Goal: Task Accomplishment & Management: Manage account settings

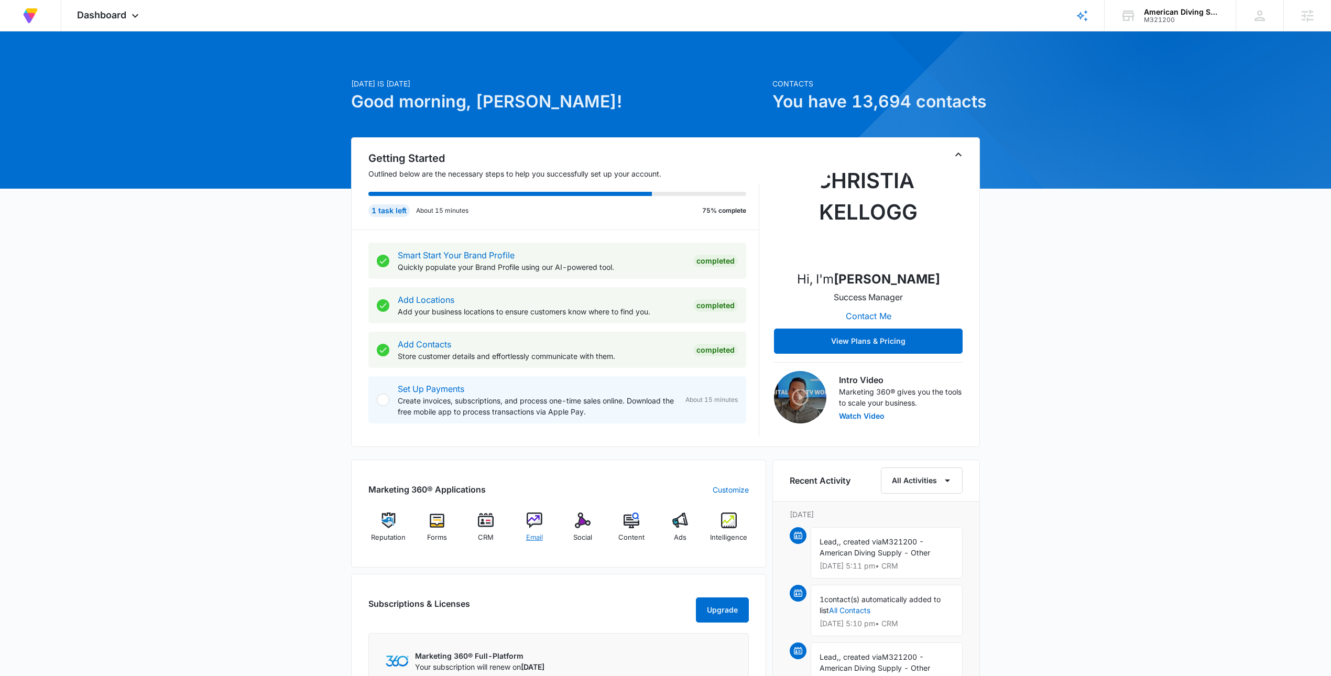
click at [538, 535] on span "Email" at bounding box center [534, 537] width 17 height 10
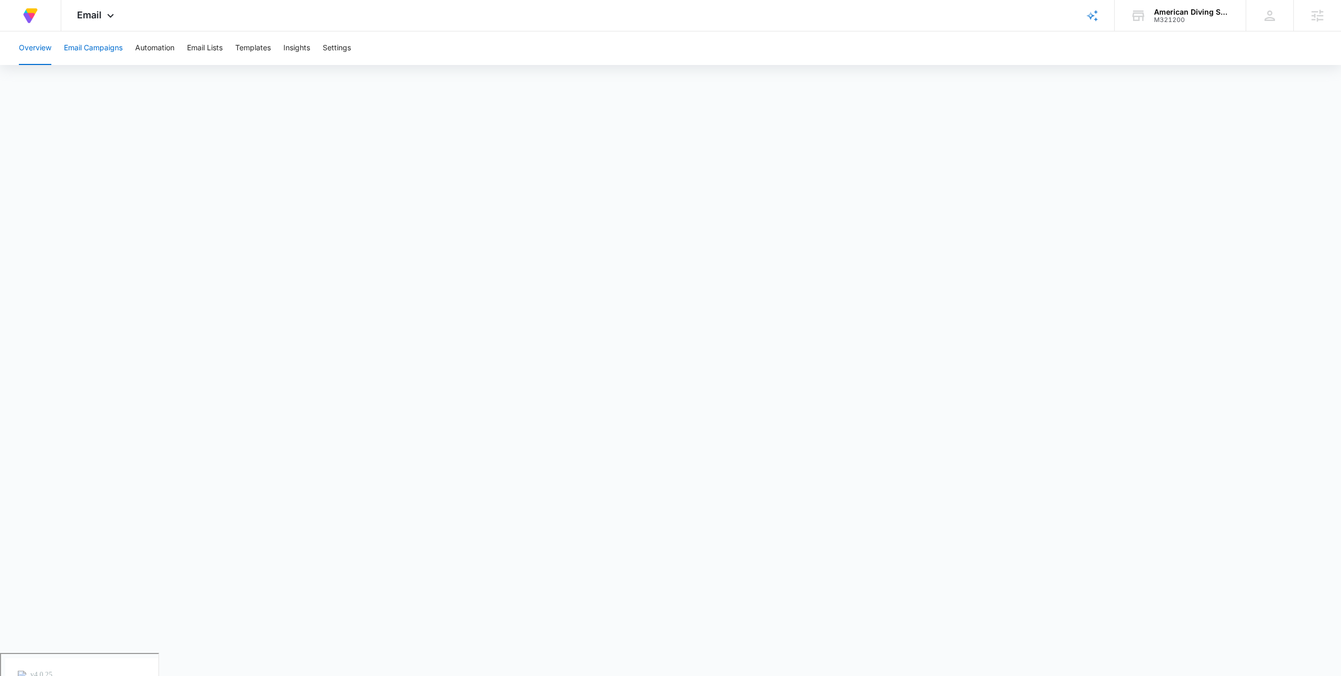
click at [103, 54] on button "Email Campaigns" at bounding box center [93, 48] width 59 height 34
click at [156, 58] on button "Automation" at bounding box center [154, 48] width 39 height 34
click at [104, 49] on button "Email Campaigns" at bounding box center [93, 48] width 59 height 34
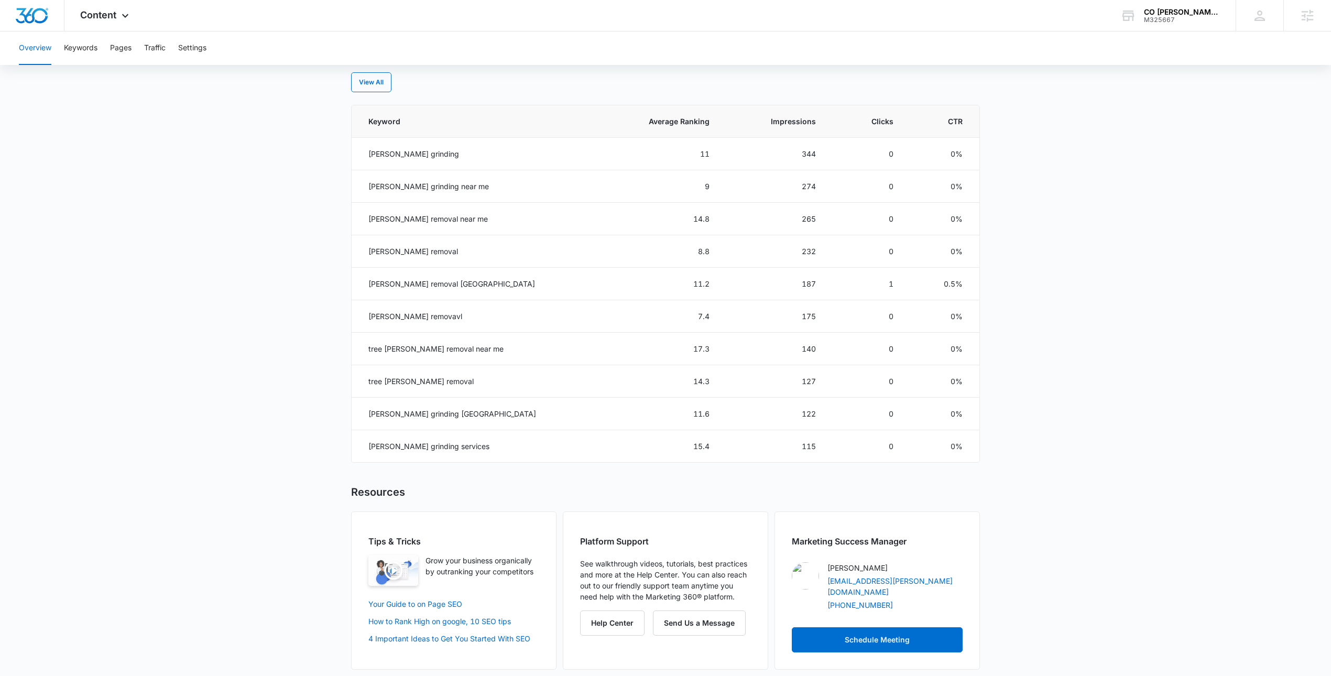
scroll to position [434, 0]
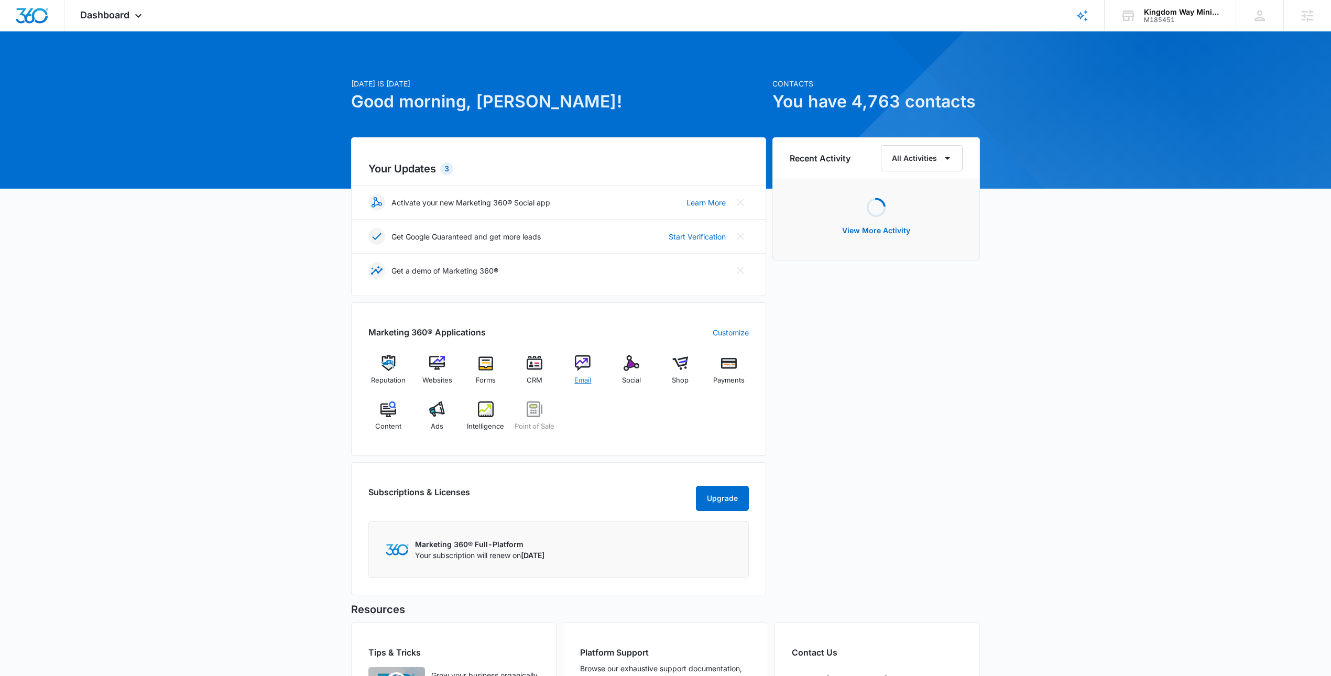
click at [580, 370] on img at bounding box center [583, 363] width 16 height 16
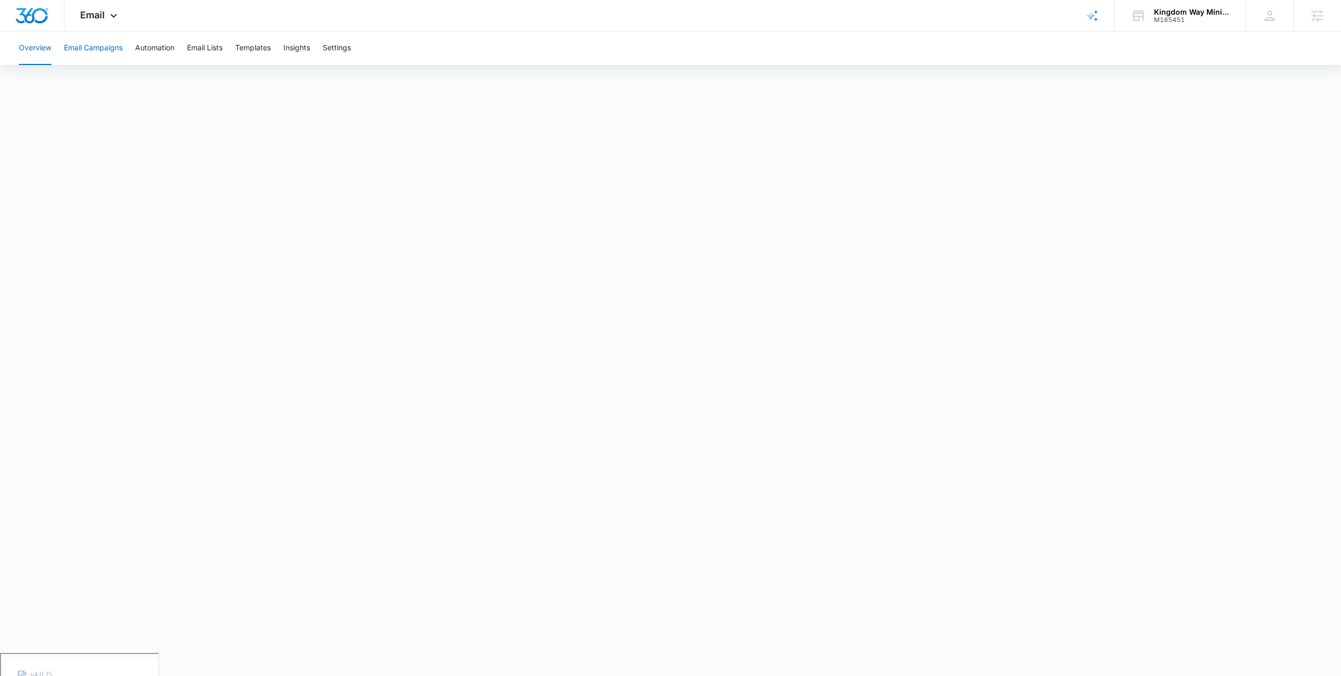
click at [105, 50] on button "Email Campaigns" at bounding box center [93, 48] width 59 height 34
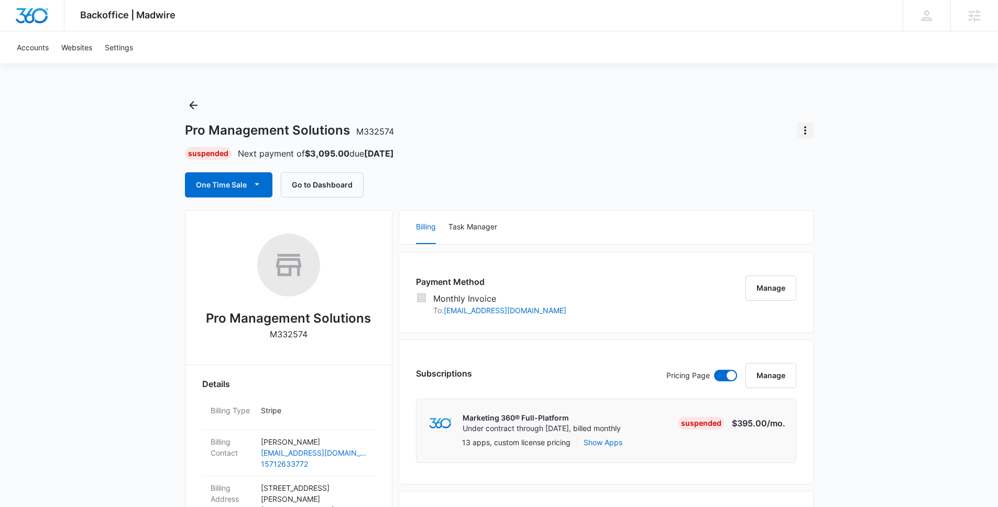
click at [802, 129] on icon "Actions" at bounding box center [805, 130] width 13 height 13
click at [838, 157] on div "Close Account" at bounding box center [834, 159] width 49 height 7
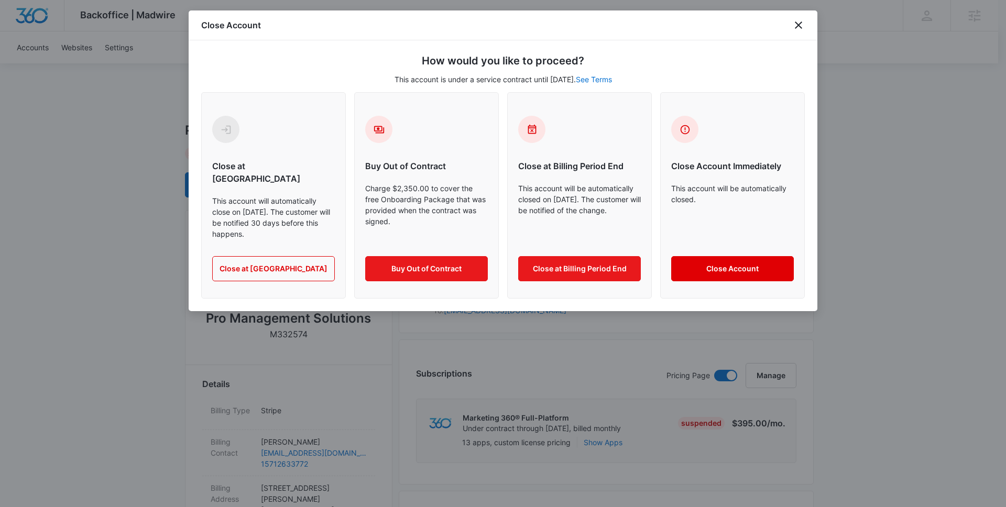
click at [750, 256] on button "Close Account" at bounding box center [732, 268] width 123 height 25
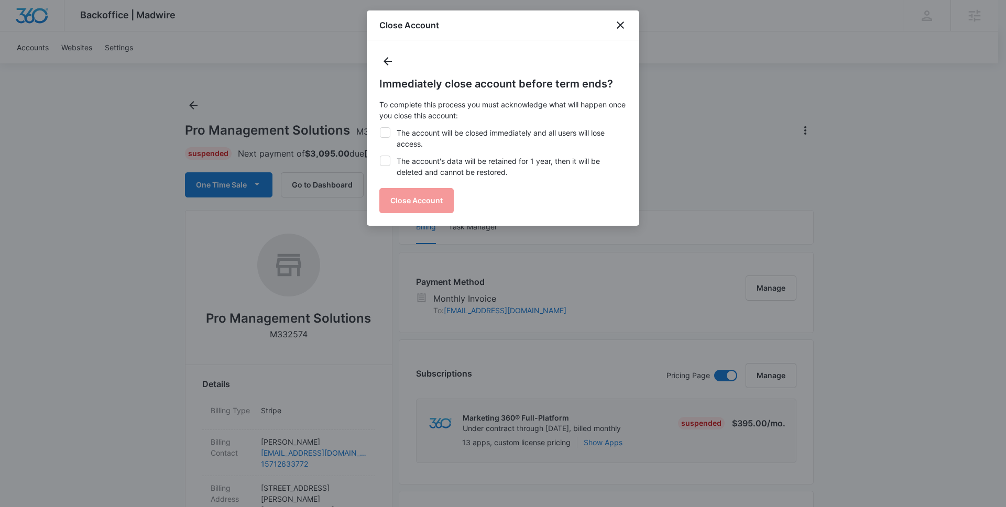
click at [408, 161] on label "The account's data will be retained for 1 year, then it will be deleted and can…" at bounding box center [502, 167] width 247 height 22
click at [380, 156] on input "The account's data will be retained for 1 year, then it will be deleted and can…" at bounding box center [379, 156] width 1 height 1
checkbox input "true"
click at [398, 136] on label "The account will be closed immediately and all users will lose access." at bounding box center [502, 138] width 247 height 22
click at [380, 128] on input "The account will be closed immediately and all users will lose access." at bounding box center [379, 127] width 1 height 1
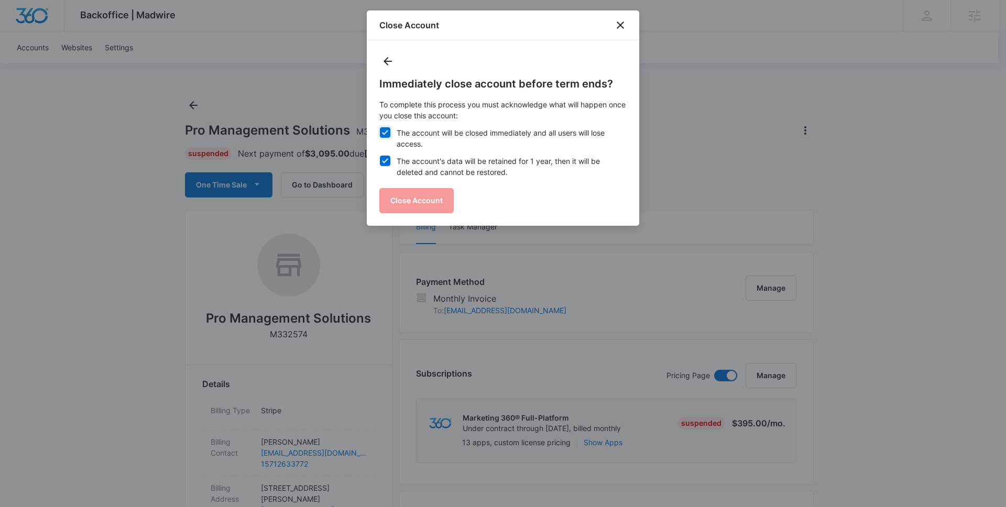
checkbox input "true"
click at [429, 213] on div "Immediately close account before term ends? To complete this process you must a…" at bounding box center [503, 132] width 272 height 185
click at [423, 203] on button "Close Account" at bounding box center [416, 200] width 74 height 25
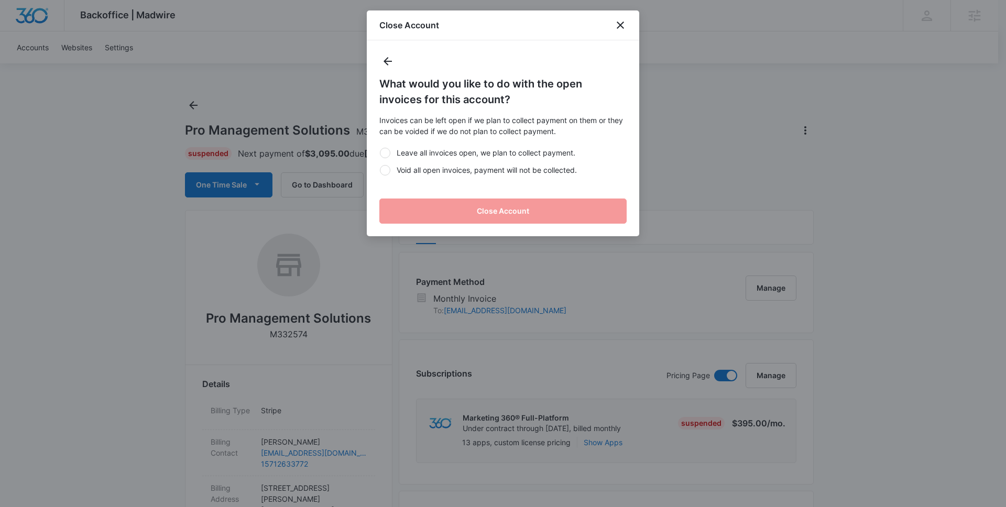
click at [421, 167] on label "Void all open invoices, payment will not be collected." at bounding box center [502, 169] width 247 height 11
click at [380, 170] on input "Void all open invoices, payment will not be collected." at bounding box center [379, 170] width 1 height 1
radio input "true"
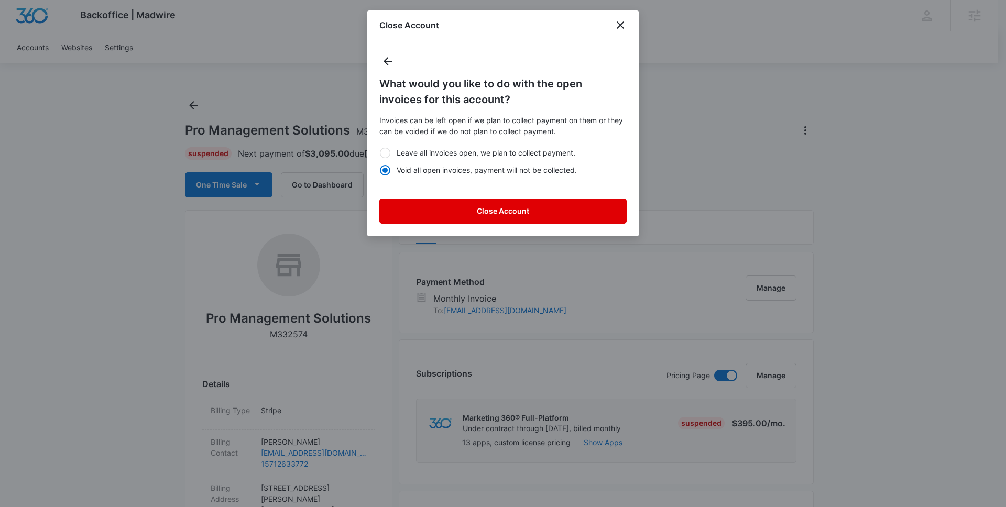
click at [544, 212] on button "Close Account" at bounding box center [502, 211] width 247 height 25
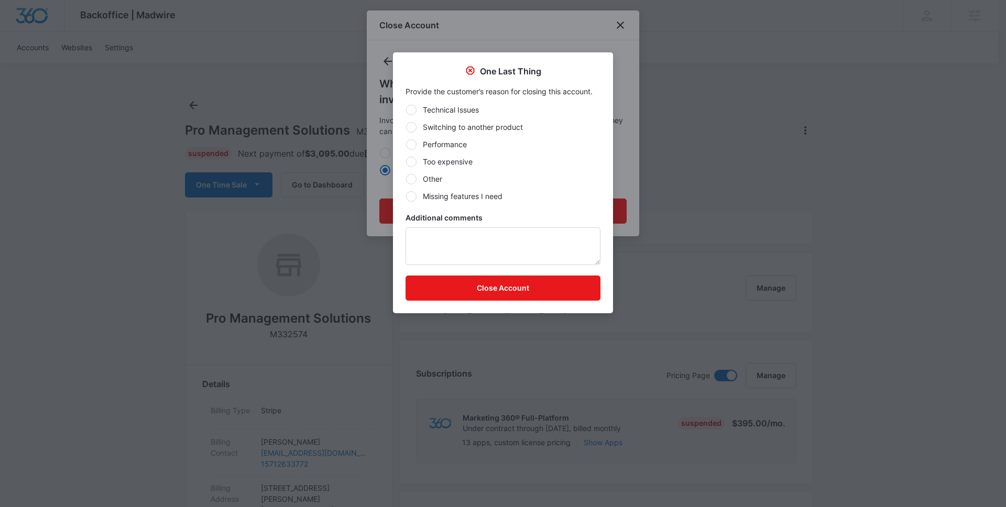
click at [433, 187] on div "Technical Issues Switching to another product Performance Too expensive Other M…" at bounding box center [502, 152] width 195 height 97
click at [429, 181] on label "Other" at bounding box center [502, 178] width 195 height 11
click at [406, 179] on input "Other" at bounding box center [405, 179] width 1 height 1
radio input "true"
click at [532, 287] on button "Close Account" at bounding box center [502, 288] width 195 height 25
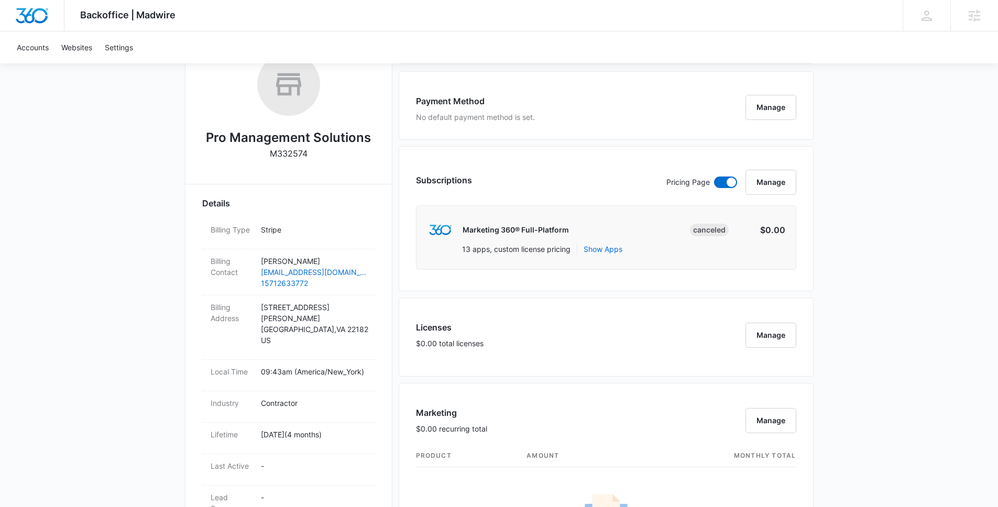
scroll to position [182, 0]
